Goal: Task Accomplishment & Management: Manage account settings

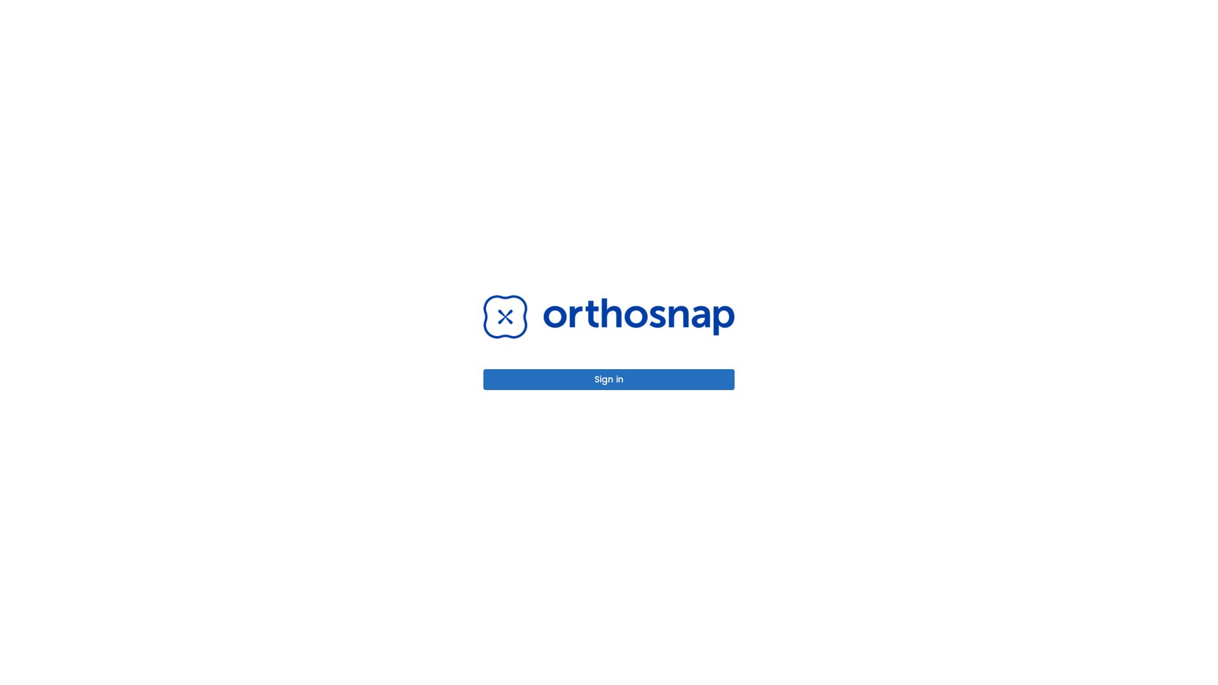
click at [609, 379] on button "Sign in" at bounding box center [609, 379] width 251 height 21
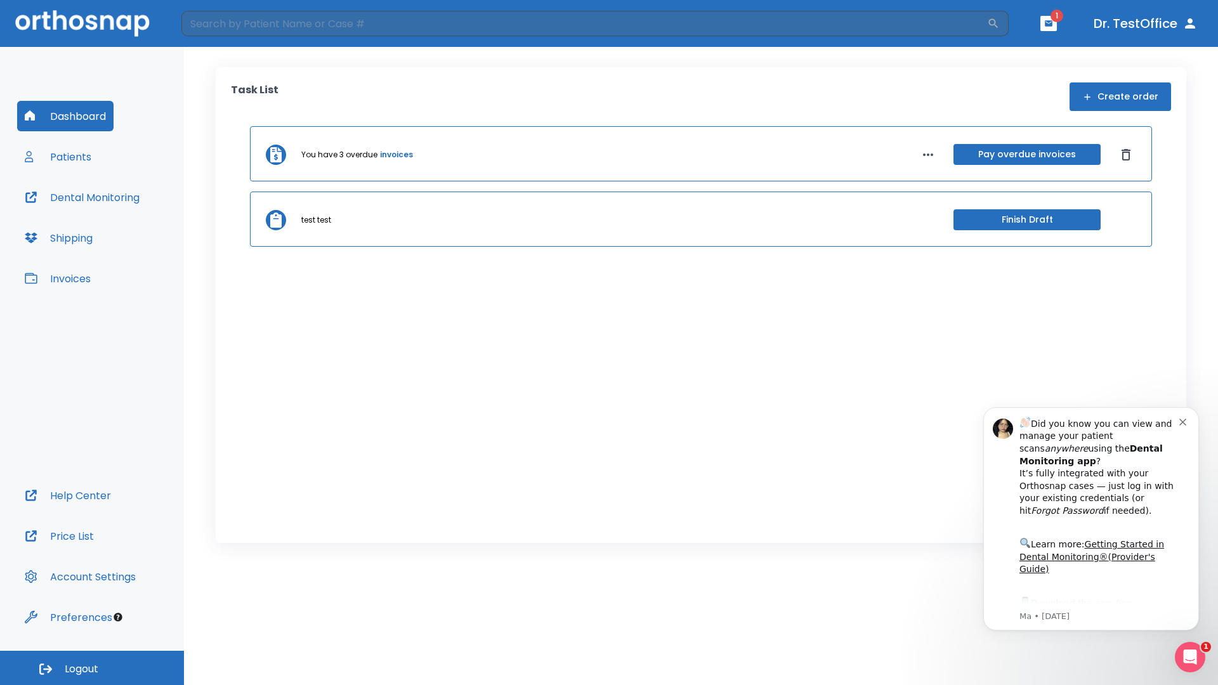
click at [92, 668] on span "Logout" at bounding box center [82, 669] width 34 height 14
